Goal: Information Seeking & Learning: Learn about a topic

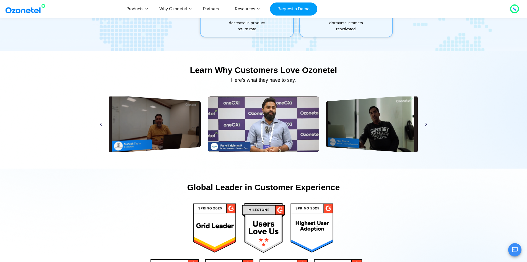
scroll to position [2602, 0]
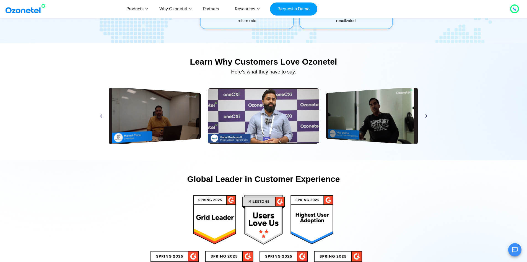
click at [426, 115] on icon "Next slide" at bounding box center [426, 115] width 4 height 4
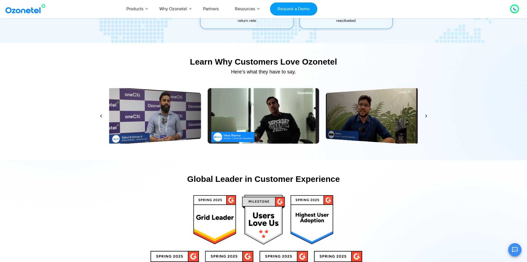
click at [426, 115] on icon "Next slide" at bounding box center [426, 115] width 4 height 4
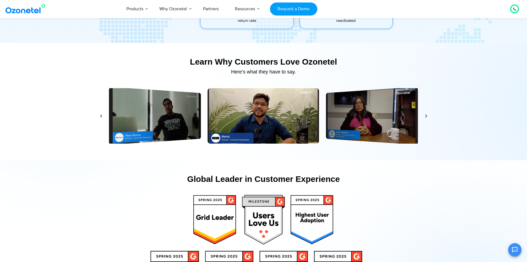
click at [426, 115] on icon "Next slide" at bounding box center [426, 115] width 4 height 4
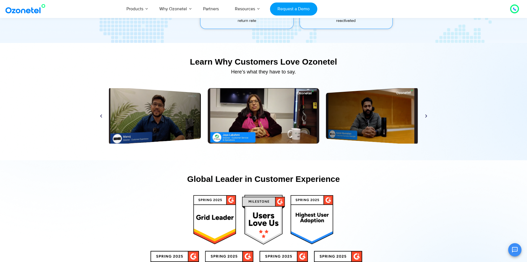
click at [426, 115] on icon "Next slide" at bounding box center [426, 115] width 4 height 4
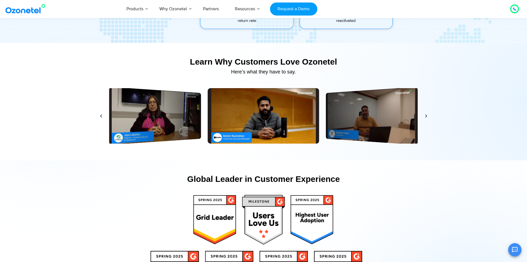
click at [426, 115] on icon "Next slide" at bounding box center [426, 115] width 4 height 4
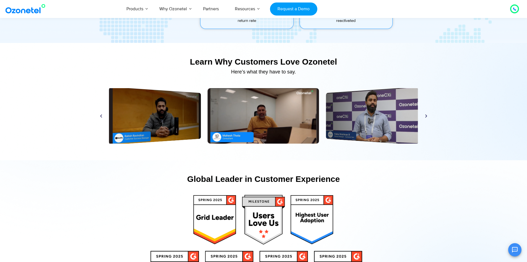
click at [426, 115] on icon "Next slide" at bounding box center [426, 115] width 4 height 4
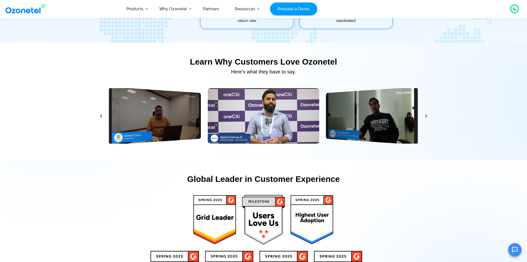
click at [426, 115] on icon "Next slide" at bounding box center [426, 115] width 4 height 4
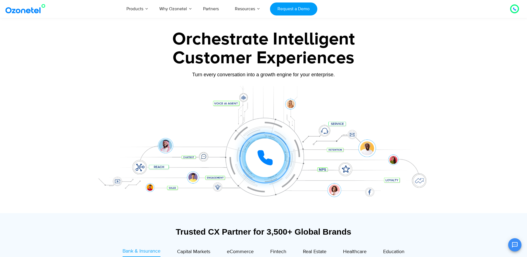
scroll to position [0, 0]
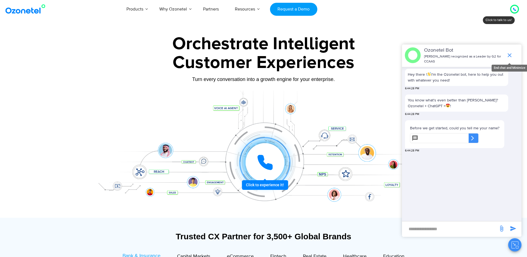
click at [513, 52] on icon "end chat or minimize" at bounding box center [510, 55] width 7 height 7
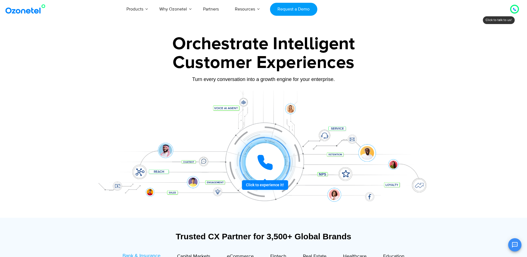
click at [515, 8] on icon at bounding box center [514, 9] width 3 height 3
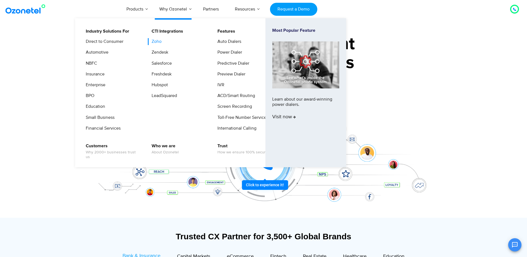
click at [152, 42] on link "Zoho" at bounding box center [155, 41] width 14 height 7
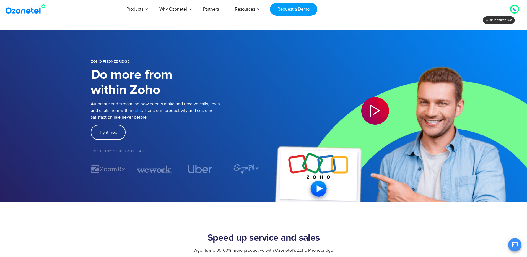
click at [314, 188] on img at bounding box center [396, 116] width 264 height 173
click at [320, 192] on img at bounding box center [396, 116] width 264 height 173
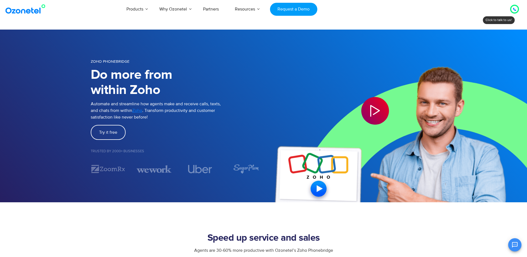
click at [320, 192] on img at bounding box center [396, 116] width 264 height 173
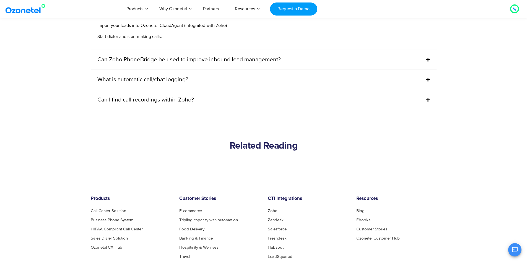
scroll to position [1439, 0]
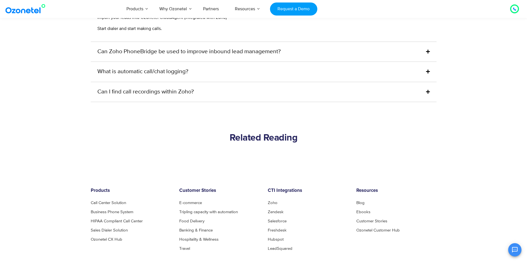
click at [166, 49] on link "Can Zoho PhoneBridge be used to improve inbound lead management?" at bounding box center [189, 51] width 184 height 9
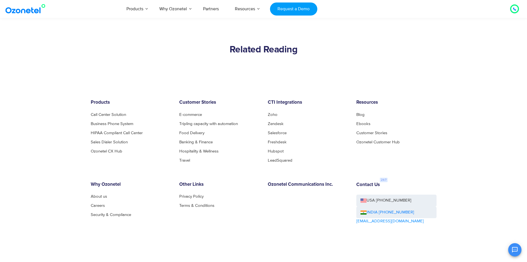
scroll to position [1526, 0]
